Goal: Obtain resource: Download file/media

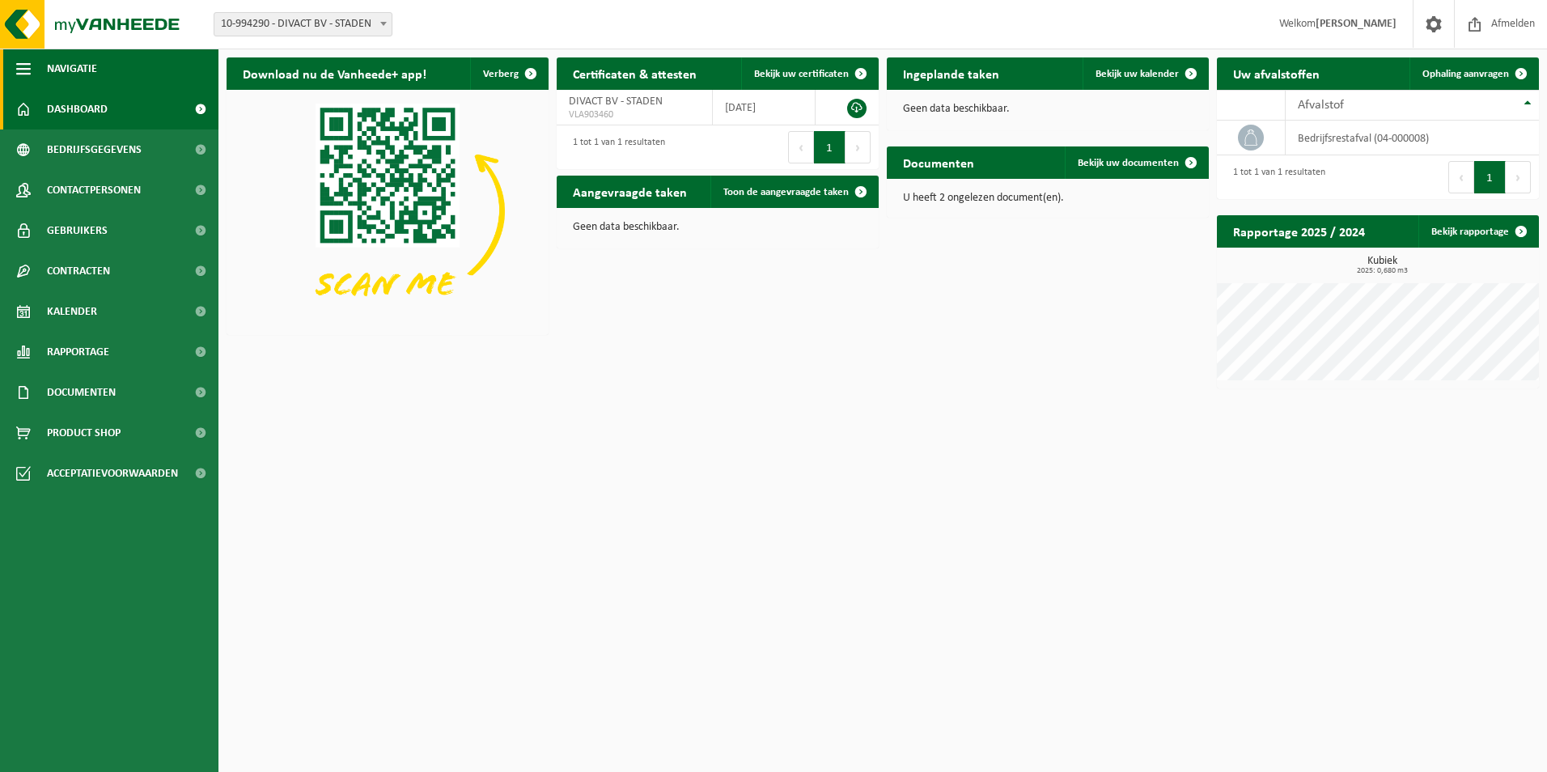
click at [36, 72] on button "Navigatie" at bounding box center [109, 69] width 218 height 40
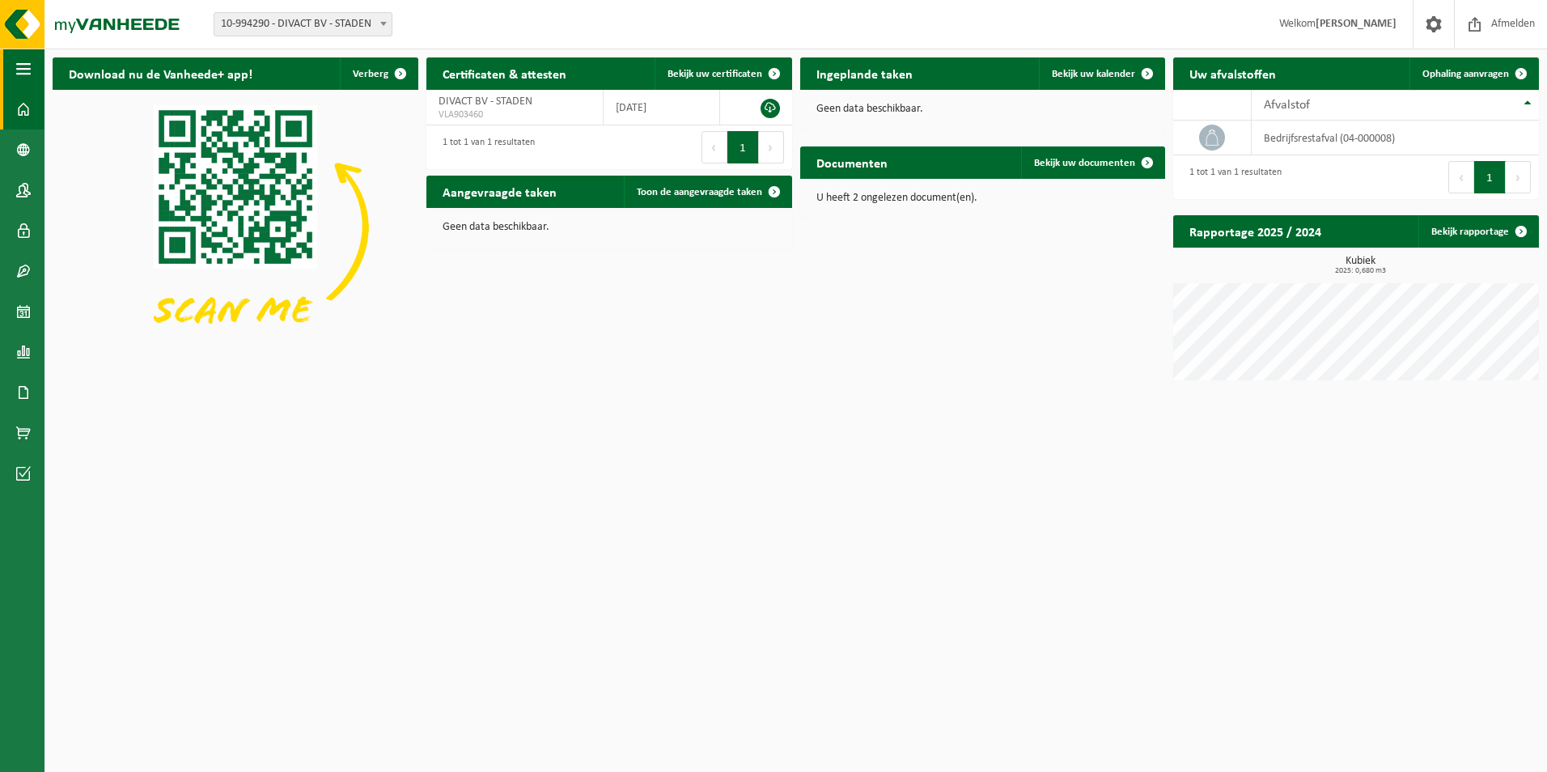
click at [35, 72] on button "Navigatie" at bounding box center [22, 69] width 45 height 40
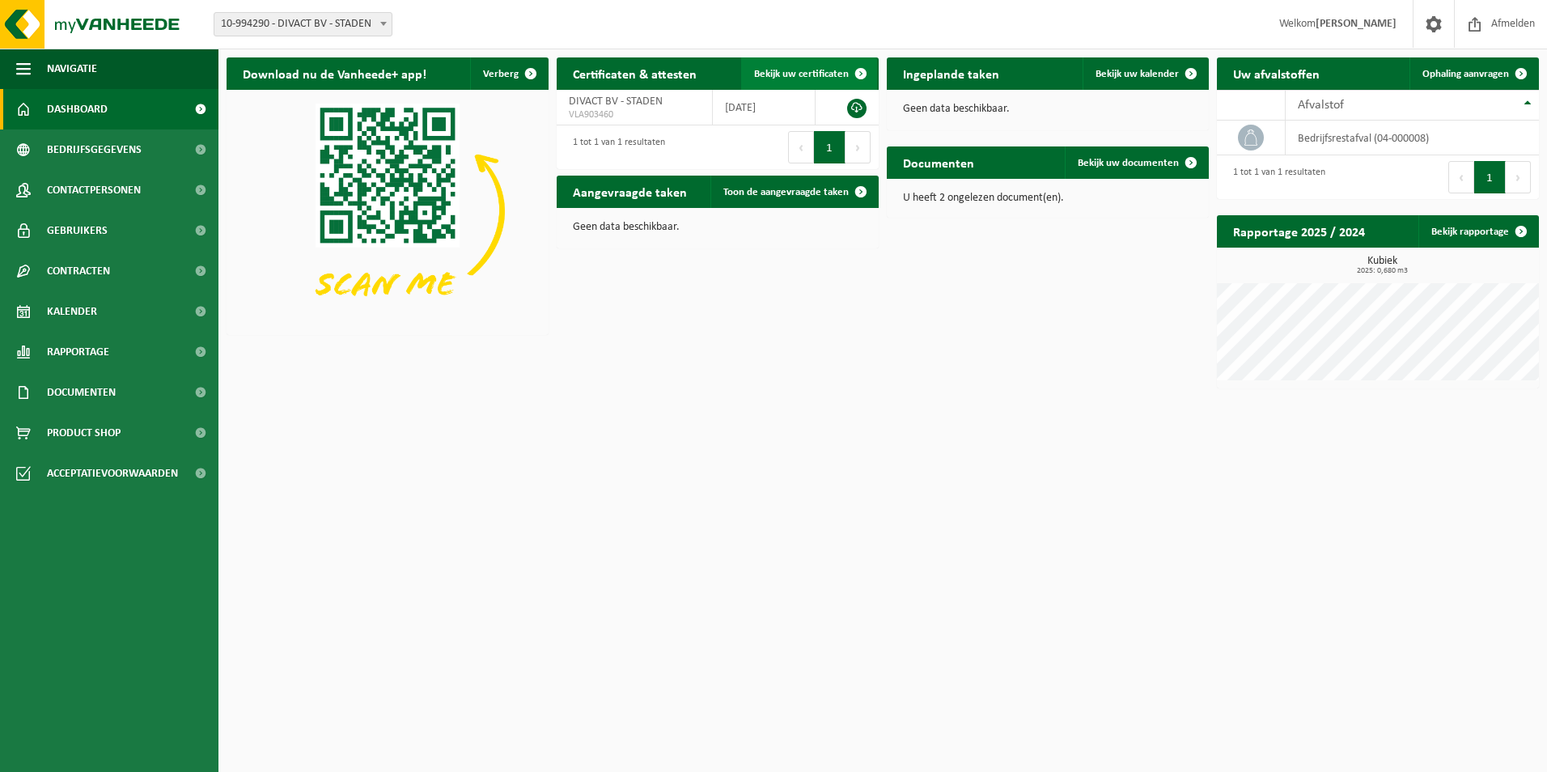
click at [858, 69] on span at bounding box center [861, 73] width 32 height 32
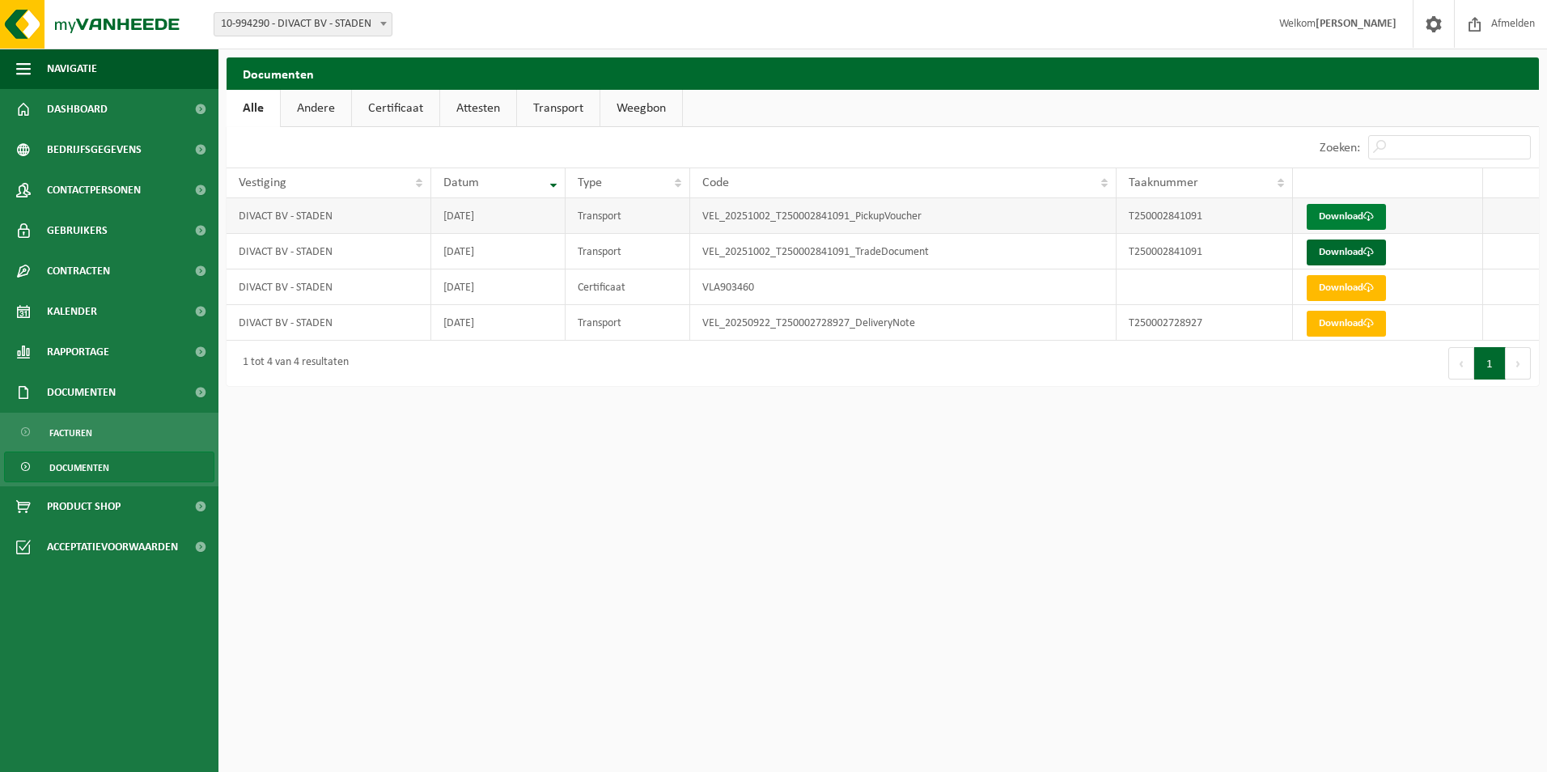
click at [1349, 210] on link "Download" at bounding box center [1346, 217] width 79 height 26
